Goal: Task Accomplishment & Management: Use online tool/utility

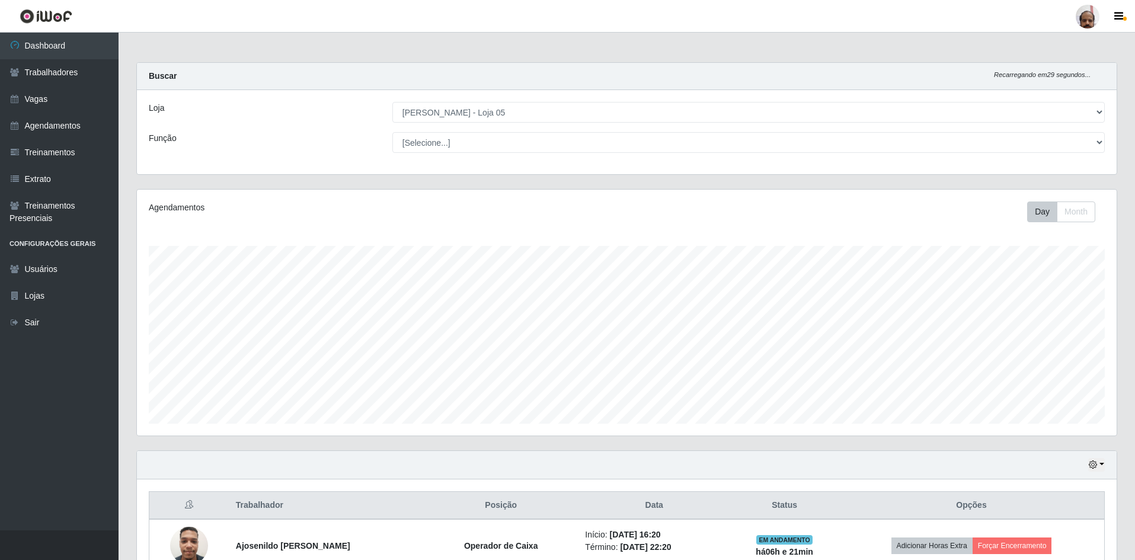
select select "252"
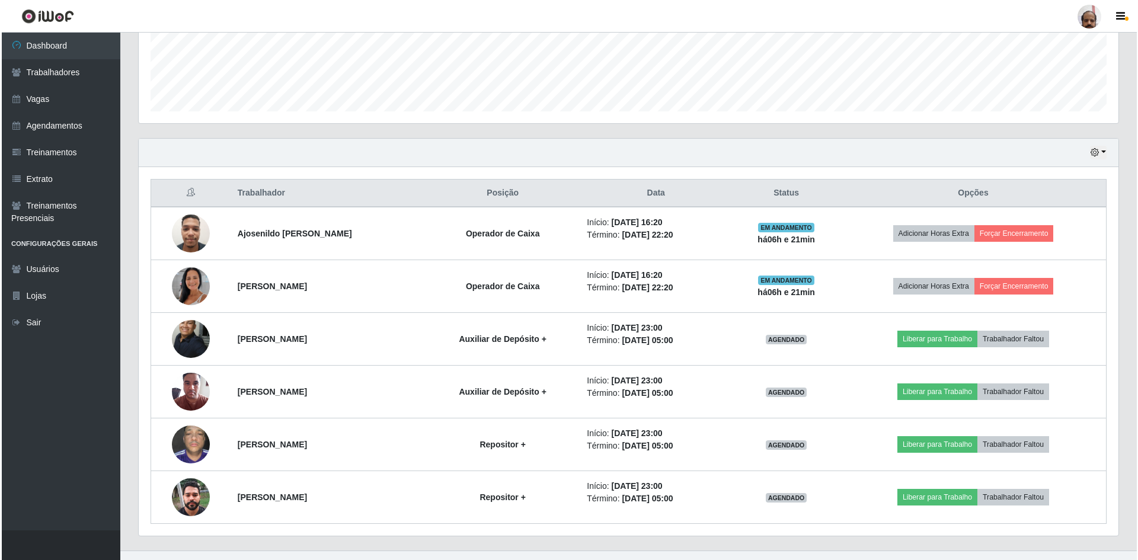
scroll to position [246, 979]
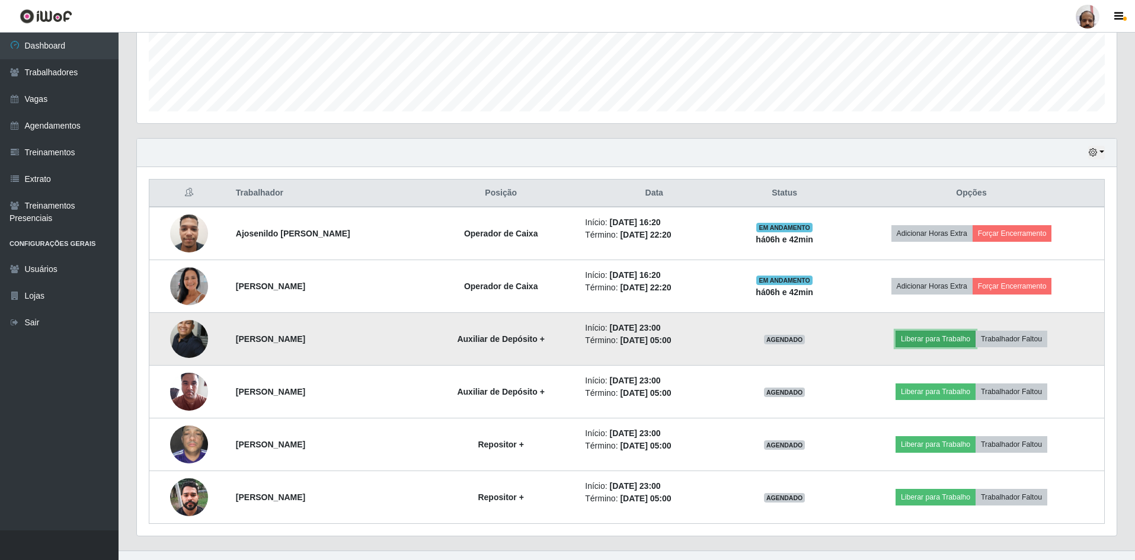
click at [949, 337] on button "Liberar para Trabalho" at bounding box center [935, 339] width 80 height 17
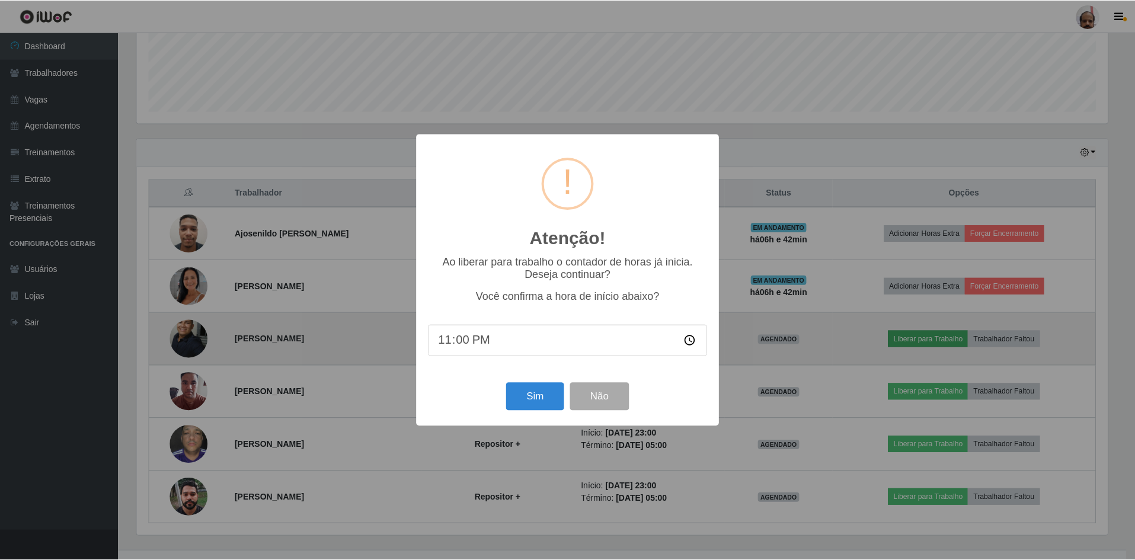
scroll to position [246, 973]
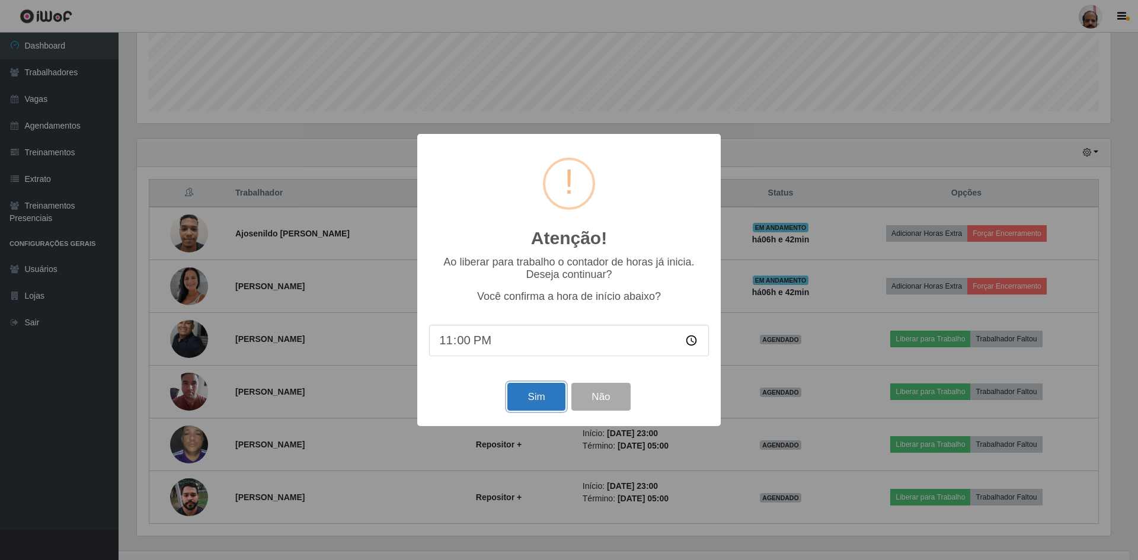
click at [521, 399] on button "Sim" at bounding box center [535, 397] width 57 height 28
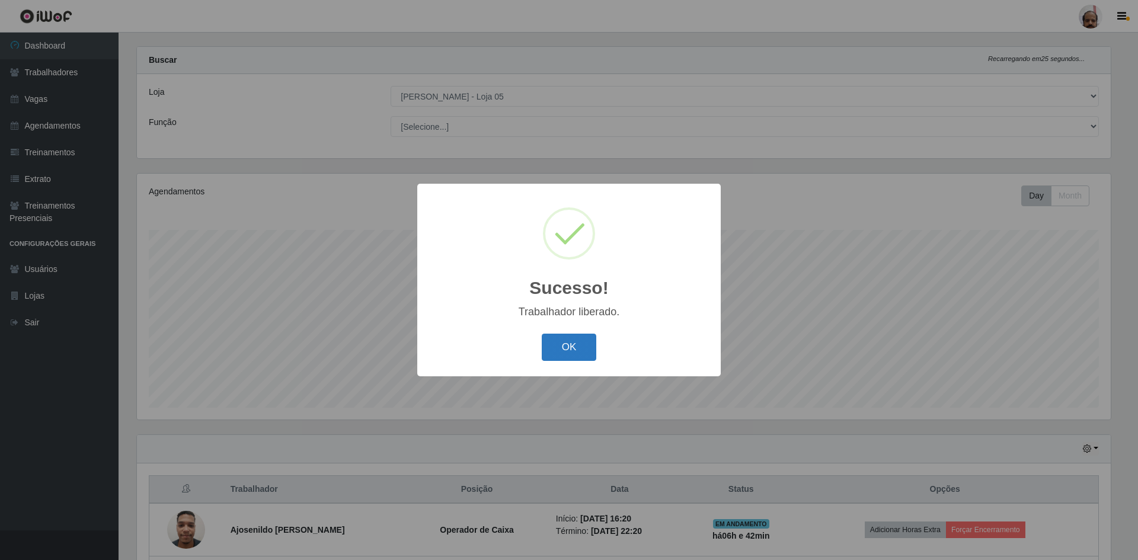
click at [588, 345] on button "OK" at bounding box center [569, 348] width 55 height 28
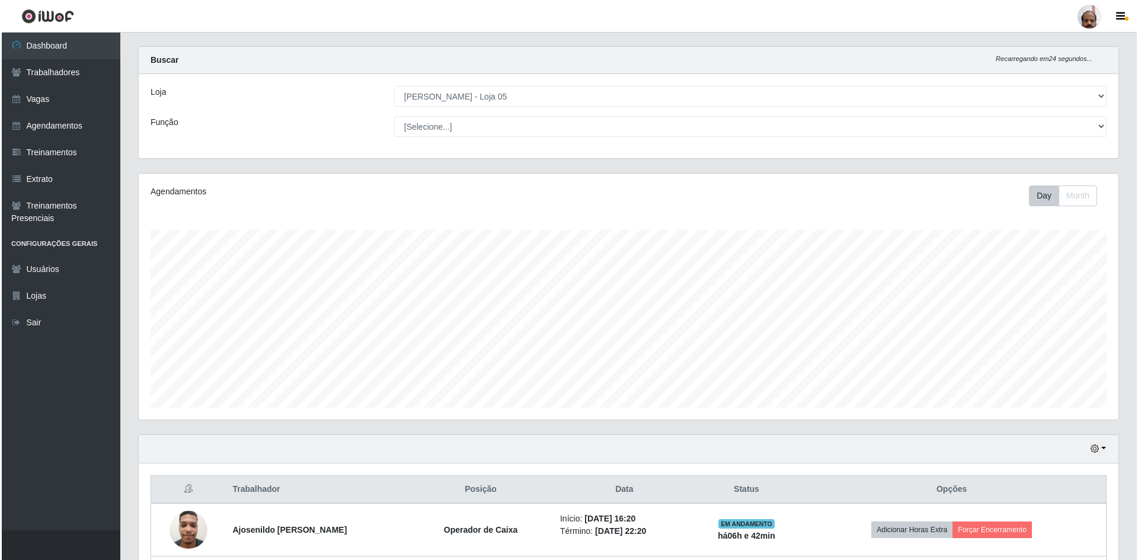
scroll to position [253, 0]
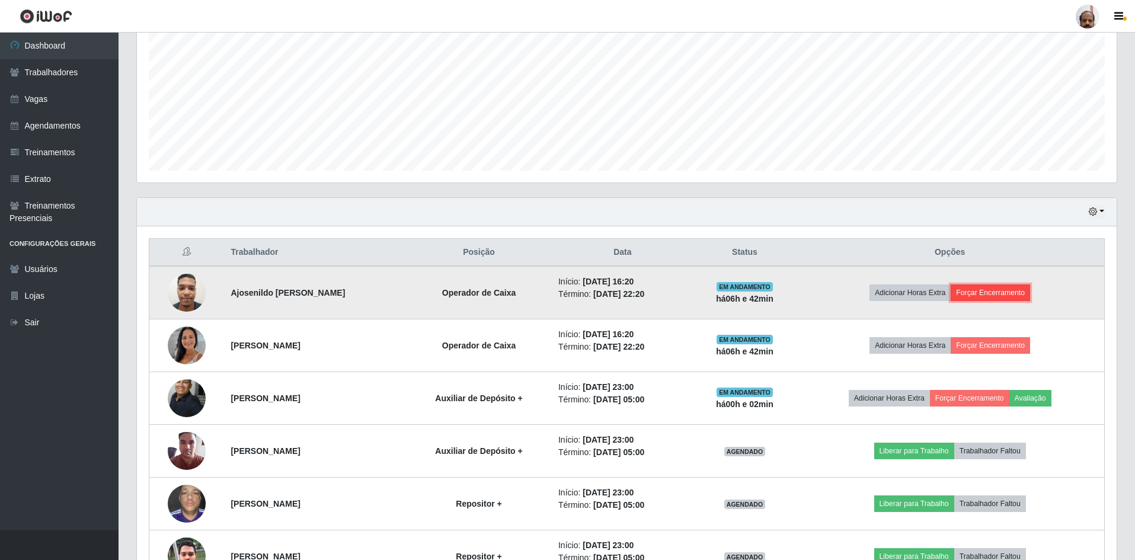
click at [1000, 291] on button "Forçar Encerramento" at bounding box center [989, 292] width 79 height 17
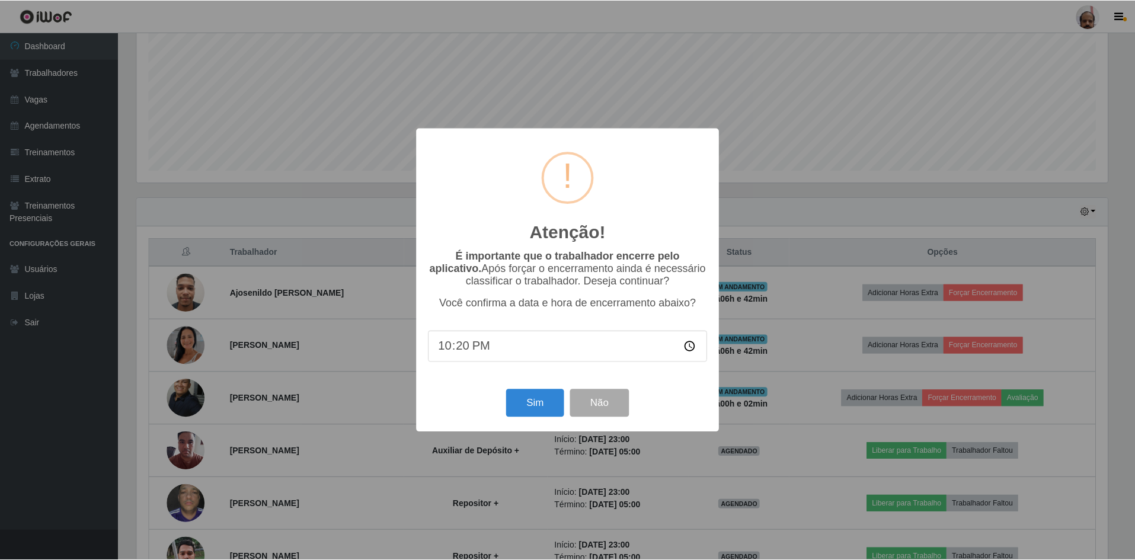
scroll to position [246, 973]
click at [521, 411] on button "Sim" at bounding box center [535, 403] width 57 height 28
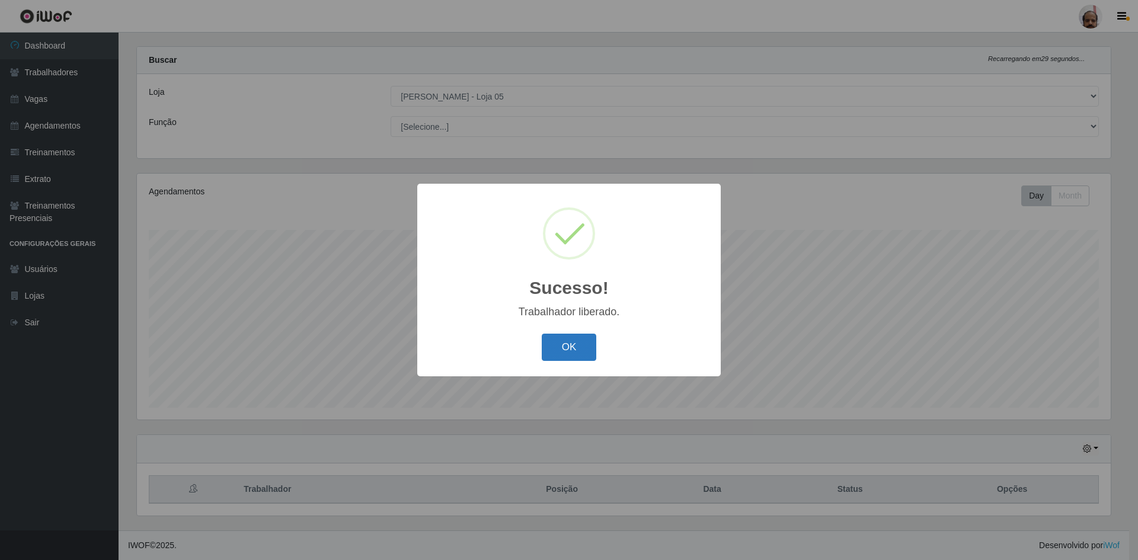
drag, startPoint x: 583, startPoint y: 348, endPoint x: 949, endPoint y: 366, distance: 366.0
click at [592, 348] on button "OK" at bounding box center [569, 348] width 55 height 28
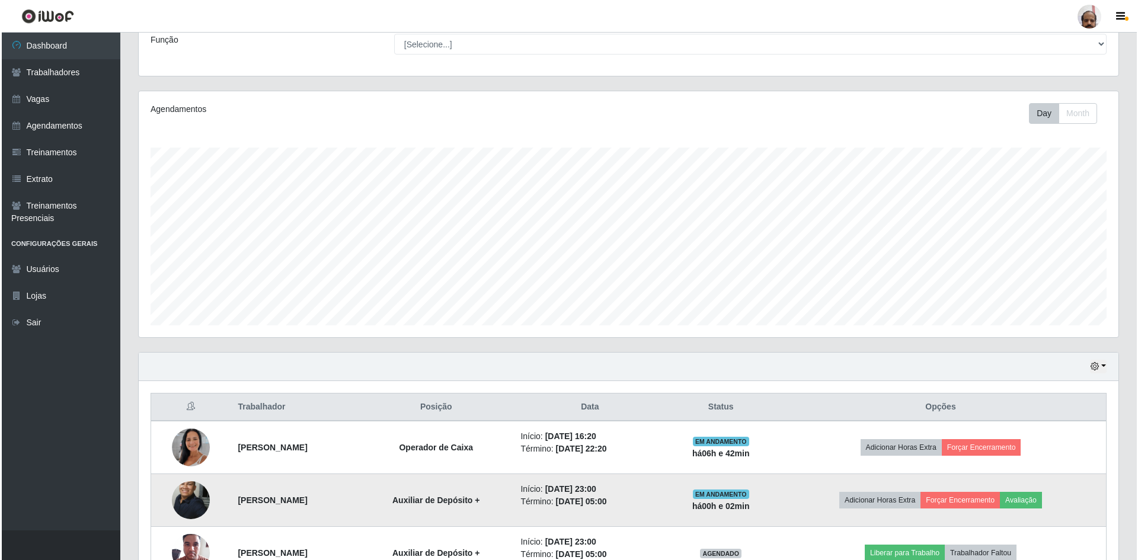
scroll to position [253, 0]
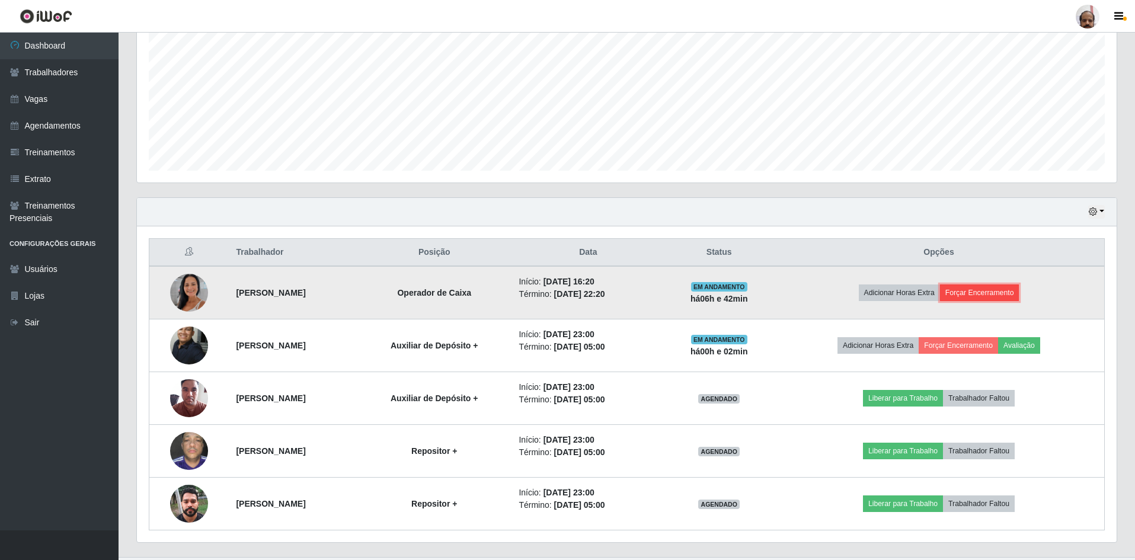
click at [987, 293] on button "Forçar Encerramento" at bounding box center [979, 292] width 79 height 17
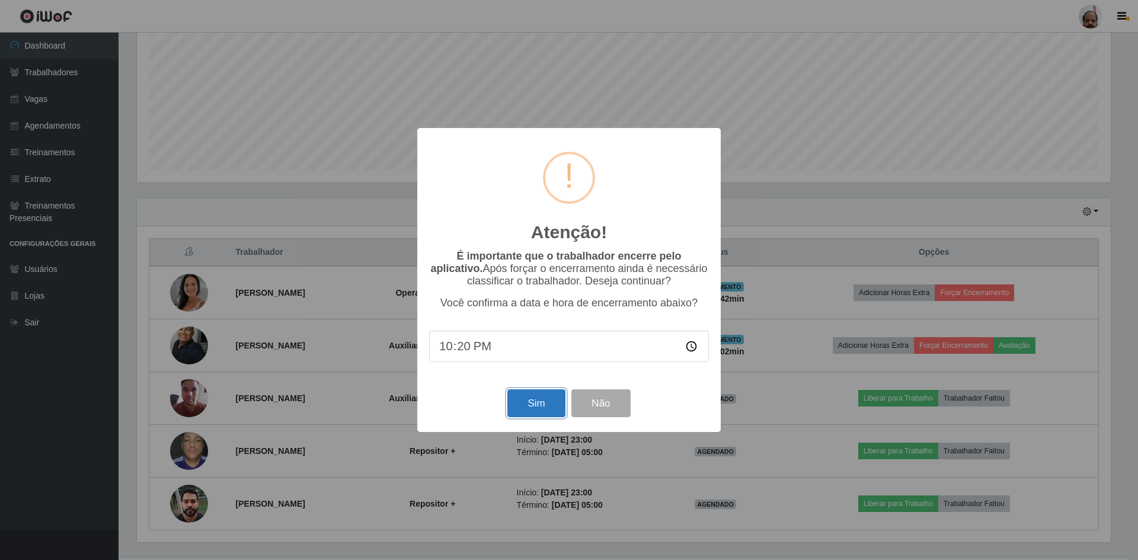
click at [512, 407] on button "Sim" at bounding box center [535, 403] width 57 height 28
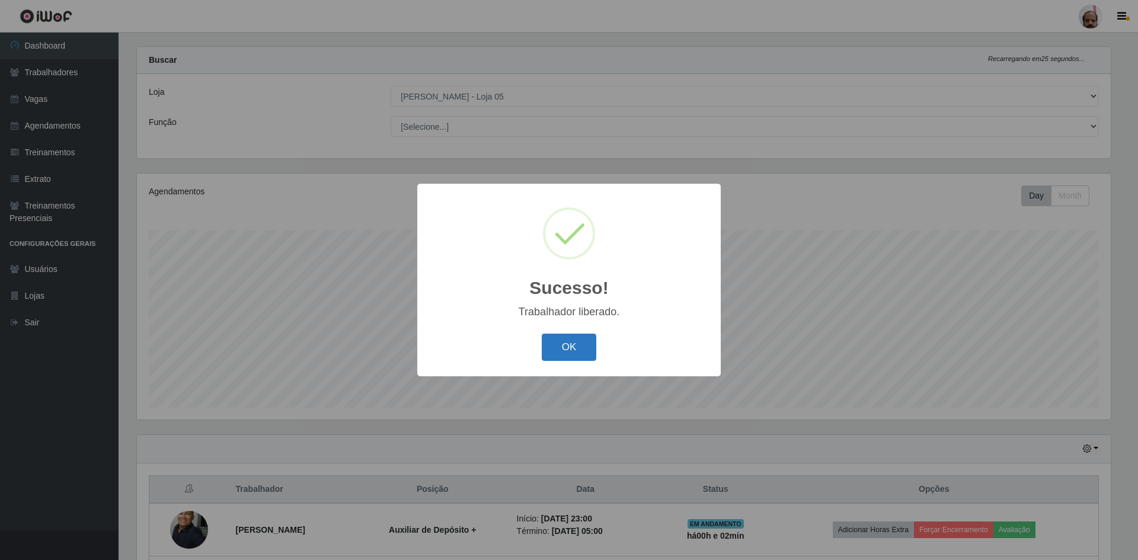
click at [560, 345] on button "OK" at bounding box center [569, 348] width 55 height 28
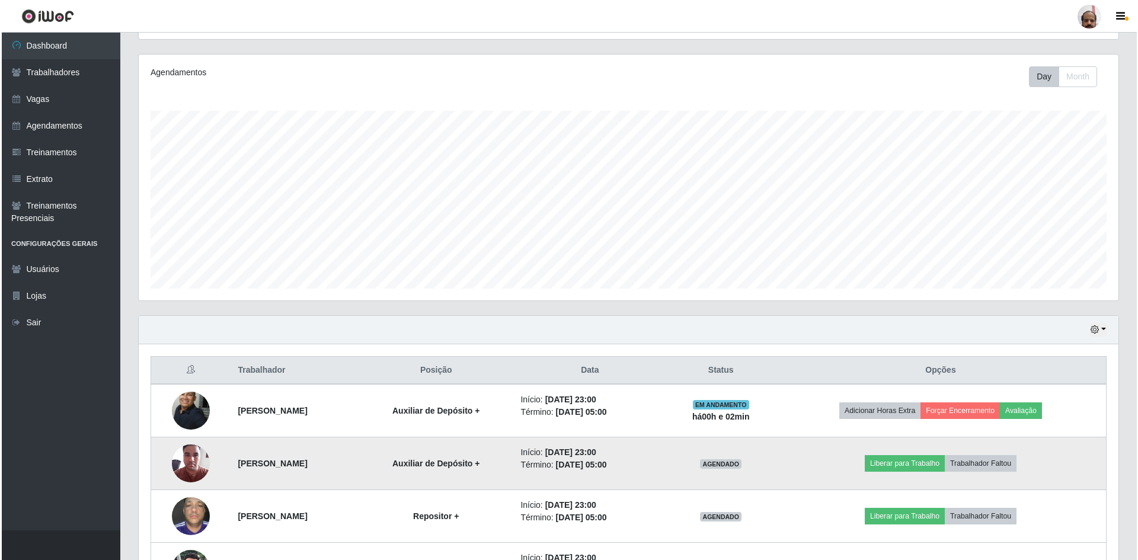
scroll to position [227, 0]
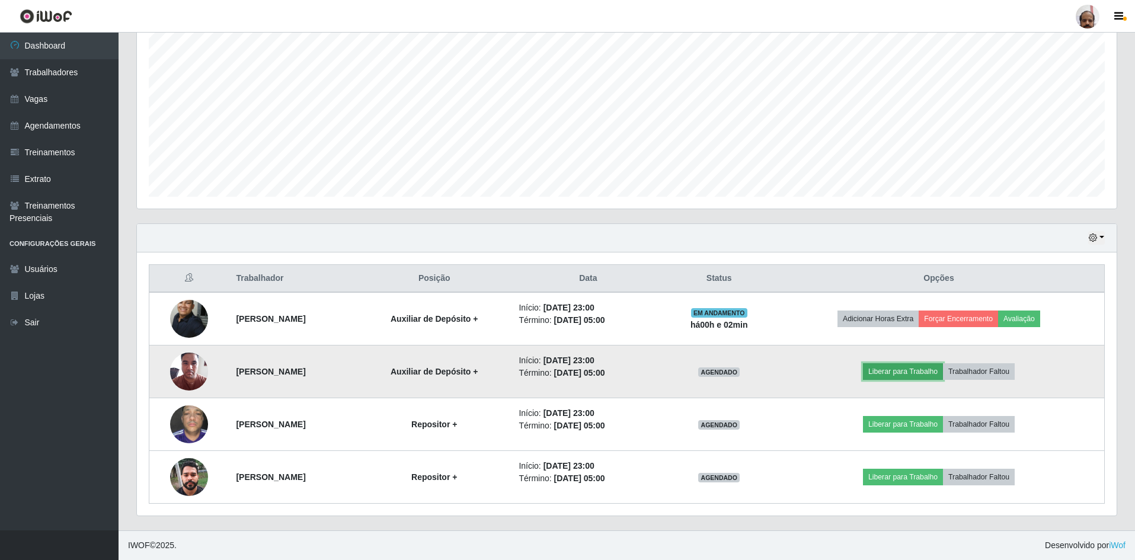
click at [905, 369] on button "Liberar para Trabalho" at bounding box center [903, 371] width 80 height 17
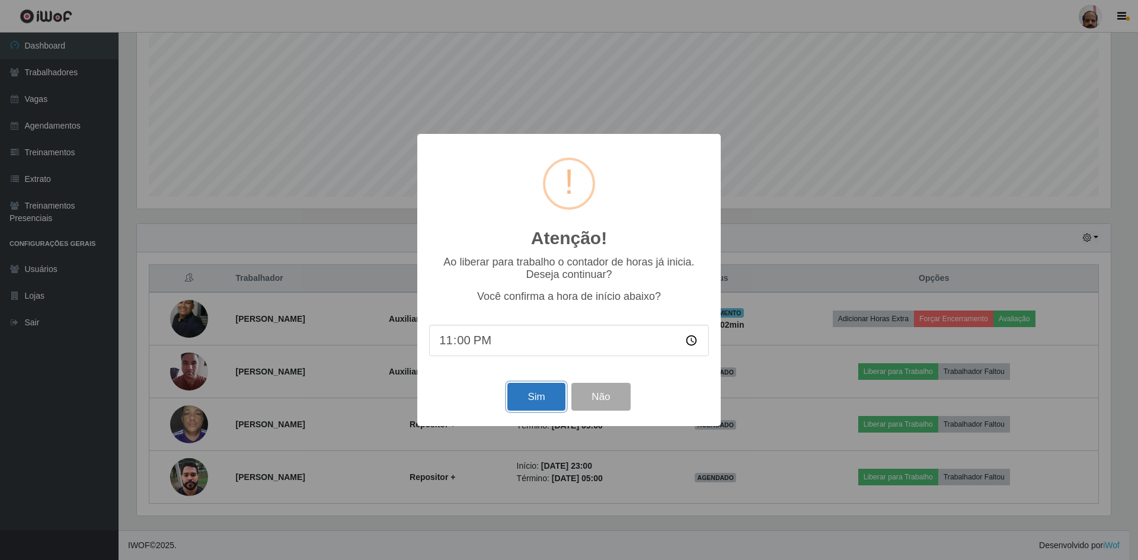
click at [522, 397] on button "Sim" at bounding box center [535, 397] width 57 height 28
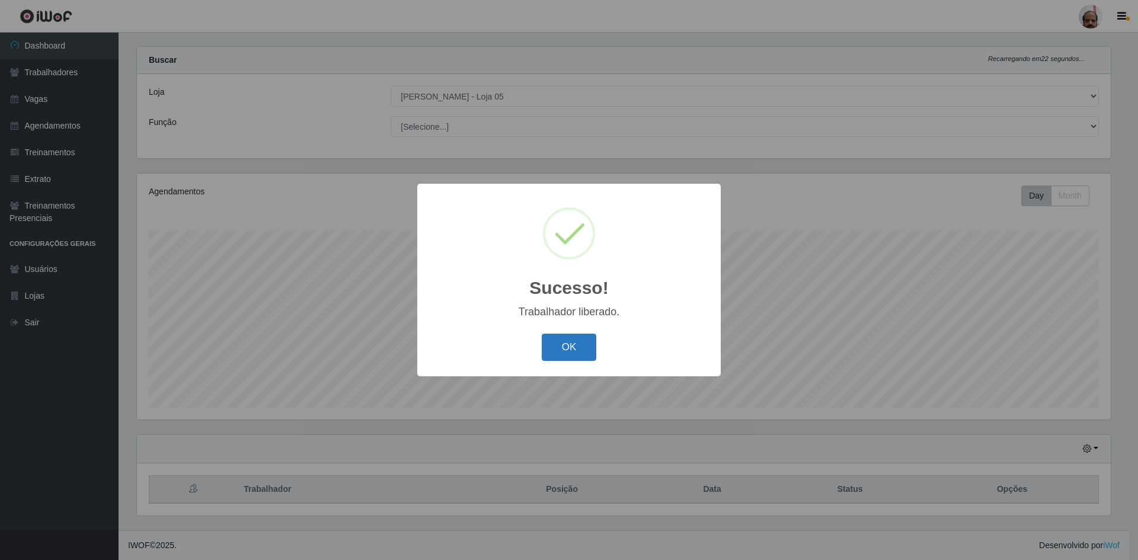
click at [580, 334] on button "OK" at bounding box center [569, 348] width 55 height 28
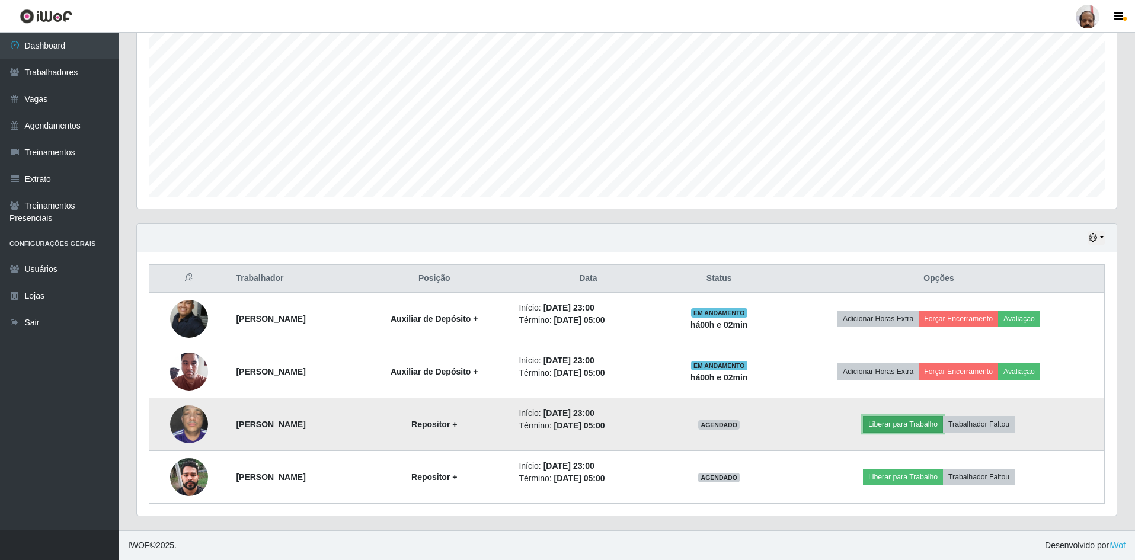
click at [899, 421] on button "Liberar para Trabalho" at bounding box center [903, 424] width 80 height 17
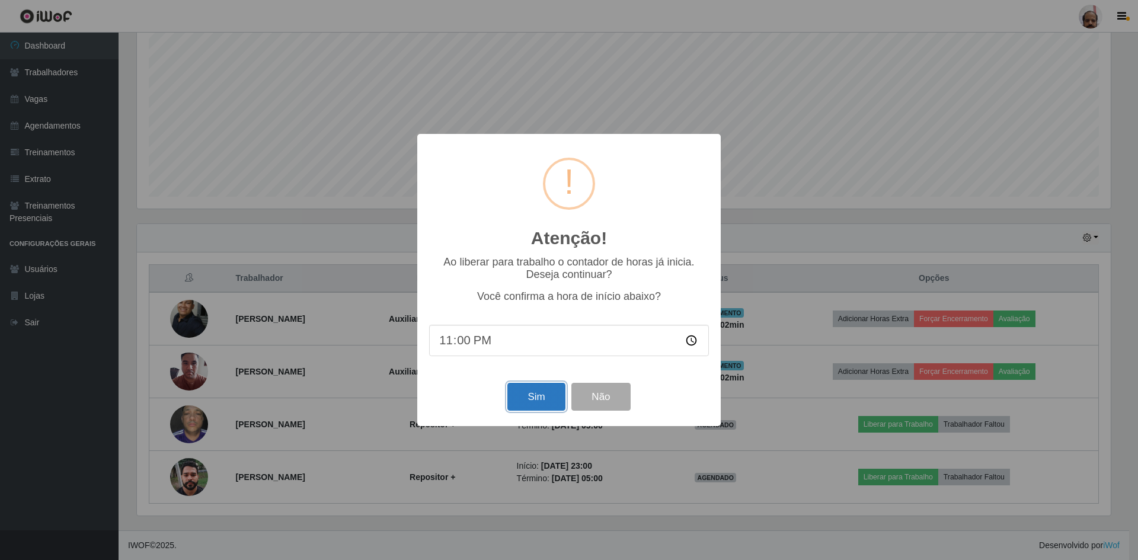
click at [526, 401] on button "Sim" at bounding box center [535, 397] width 57 height 28
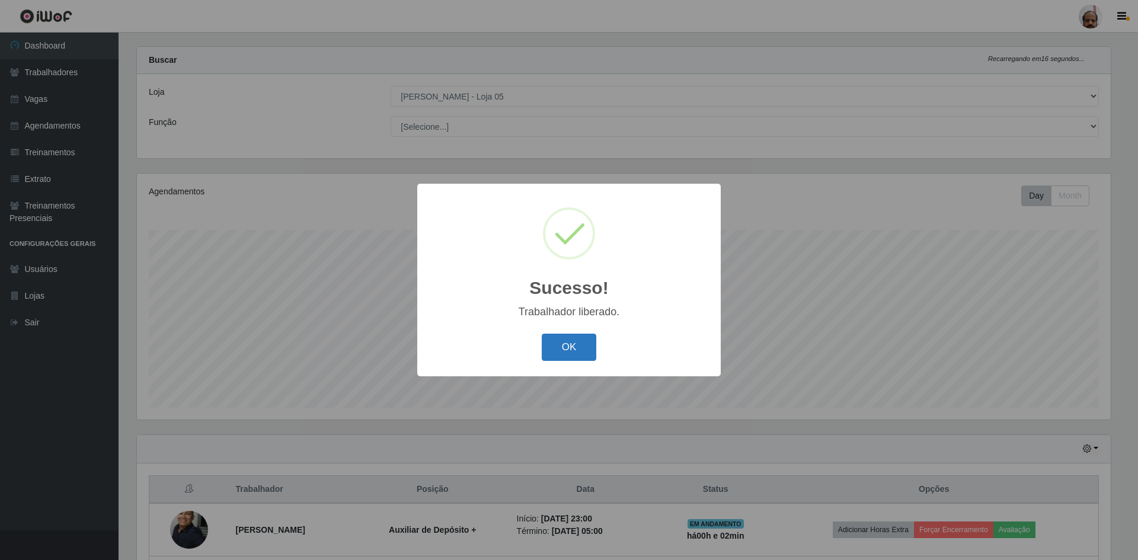
click at [572, 348] on button "OK" at bounding box center [569, 348] width 55 height 28
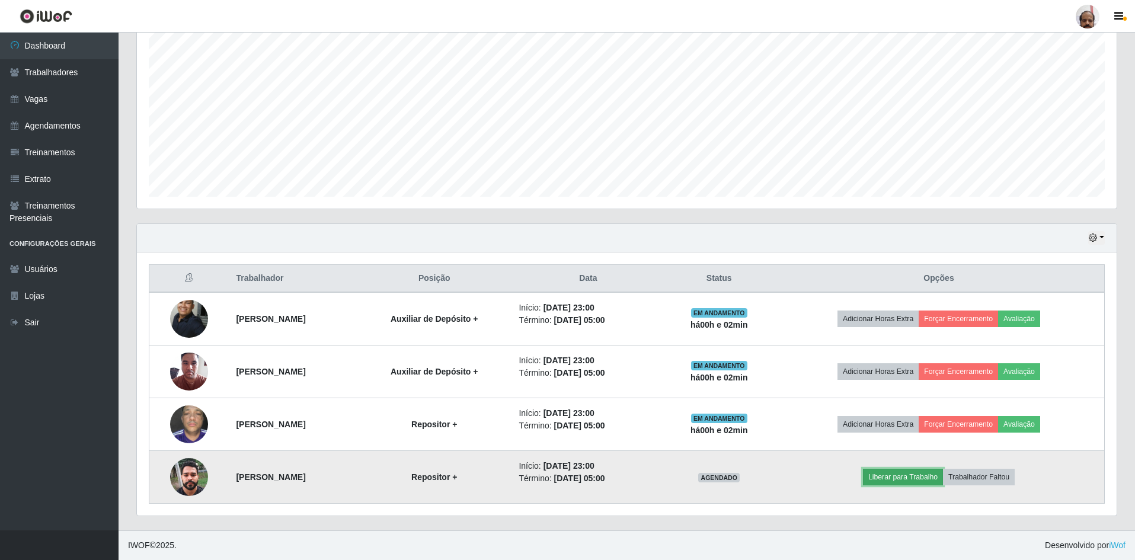
click at [901, 475] on button "Liberar para Trabalho" at bounding box center [903, 477] width 80 height 17
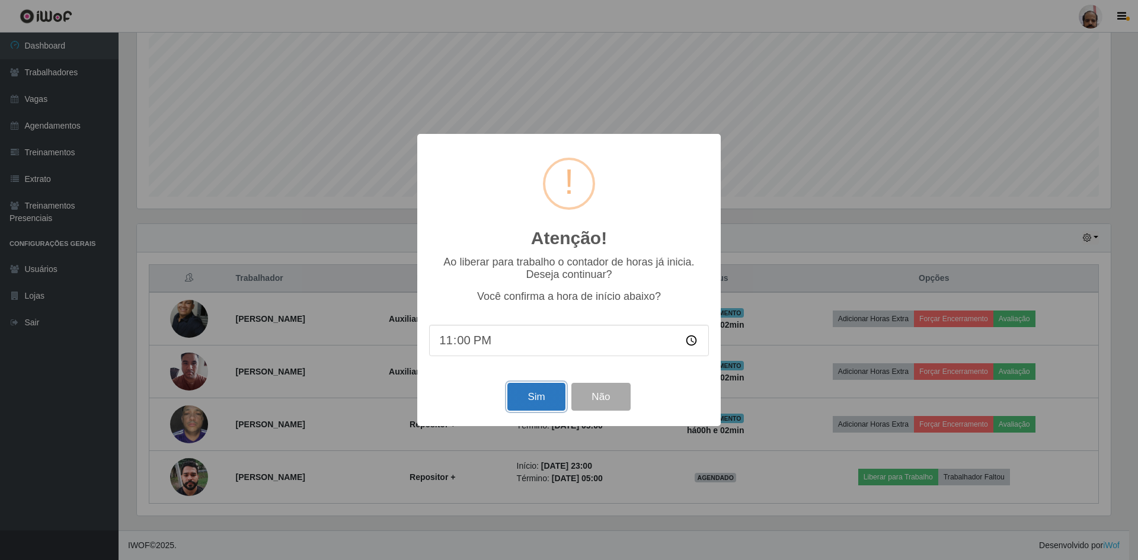
click at [528, 394] on button "Sim" at bounding box center [535, 397] width 57 height 28
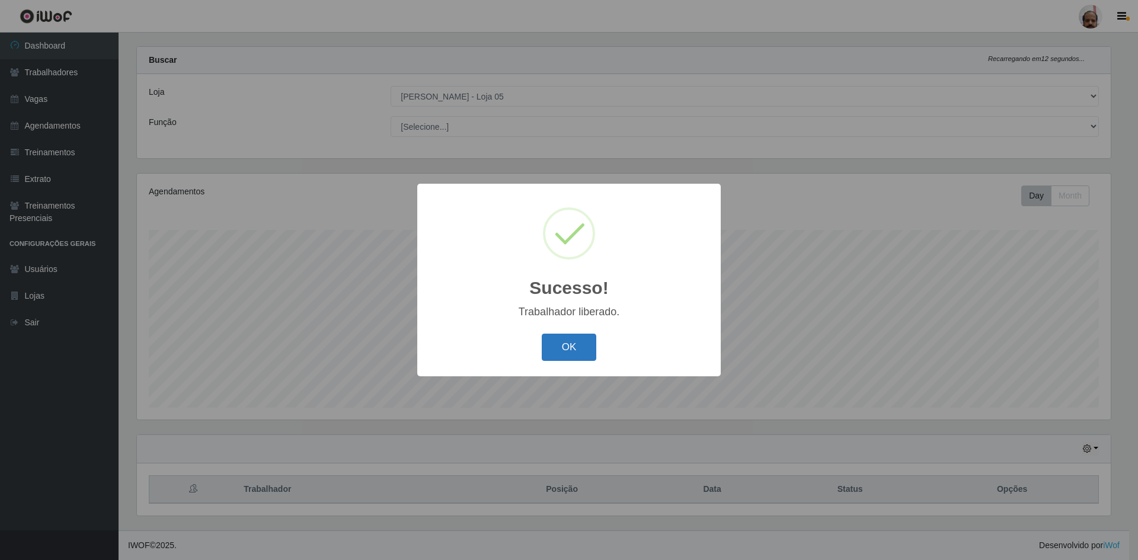
click at [574, 351] on button "OK" at bounding box center [569, 348] width 55 height 28
